Goal: Task Accomplishment & Management: Complete application form

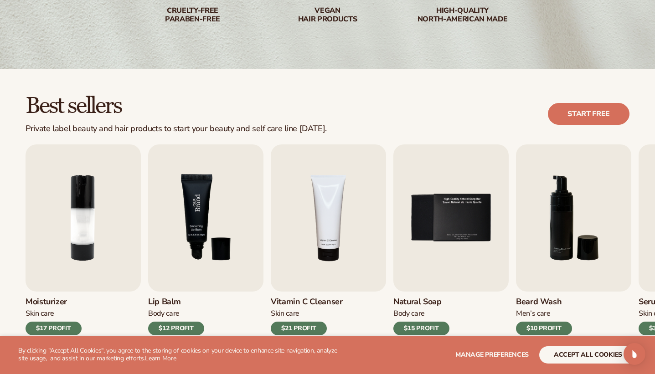
scroll to position [205, 0]
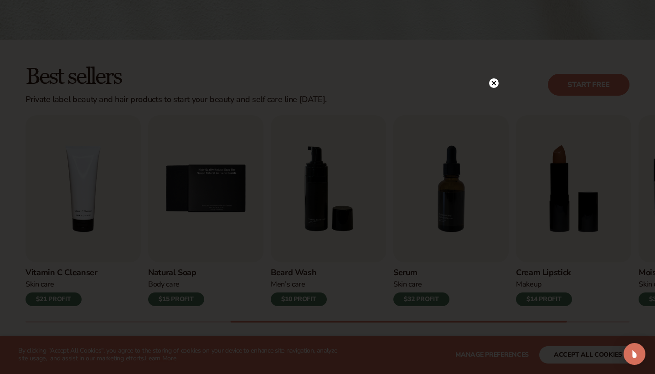
click at [493, 87] on circle at bounding box center [494, 83] width 10 height 10
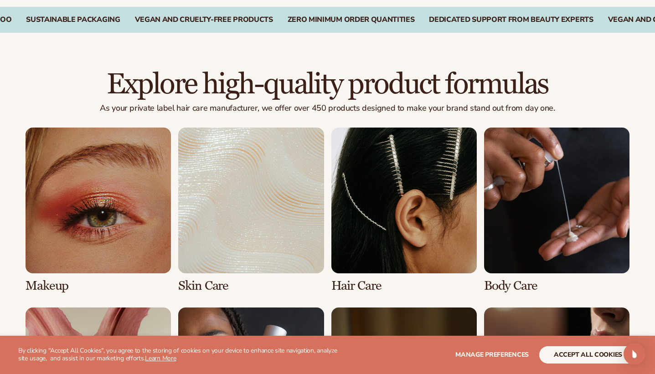
scroll to position [581, 0]
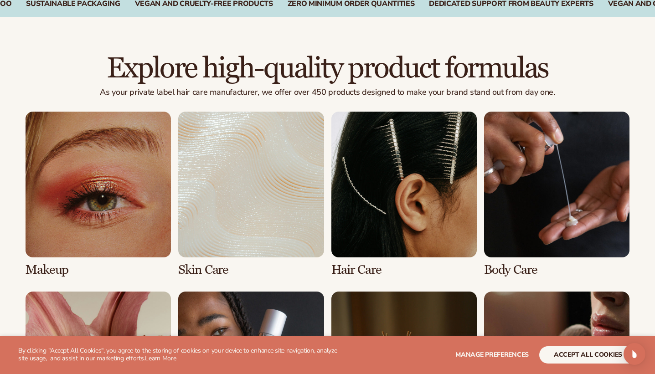
click at [416, 191] on link "3 / 8" at bounding box center [403, 194] width 145 height 165
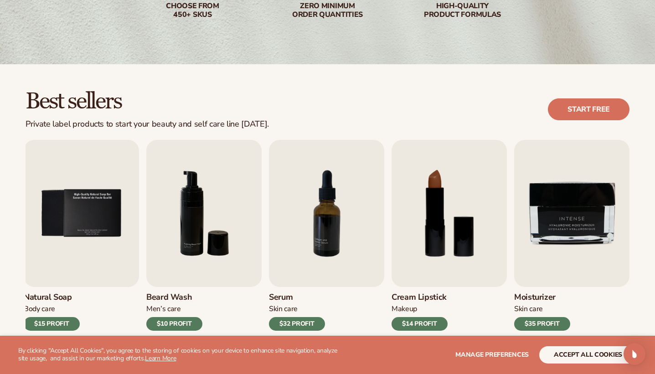
scroll to position [198, 0]
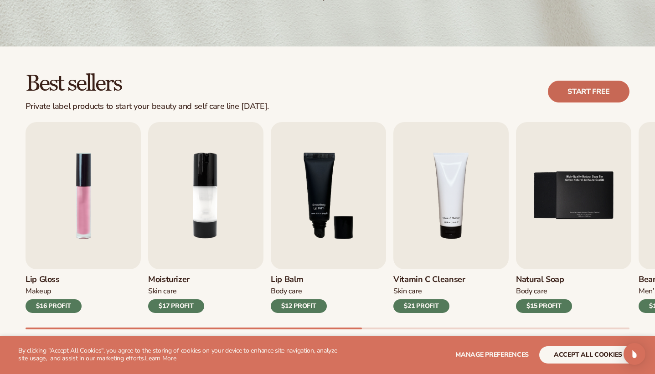
click at [569, 91] on link "Start free" at bounding box center [589, 92] width 82 height 22
click at [222, 196] on img "2 / 9" at bounding box center [205, 195] width 115 height 147
click at [226, 174] on img "2 / 9" at bounding box center [205, 195] width 115 height 147
click at [558, 91] on link "Start free" at bounding box center [589, 92] width 82 height 22
